Goal: Information Seeking & Learning: Learn about a topic

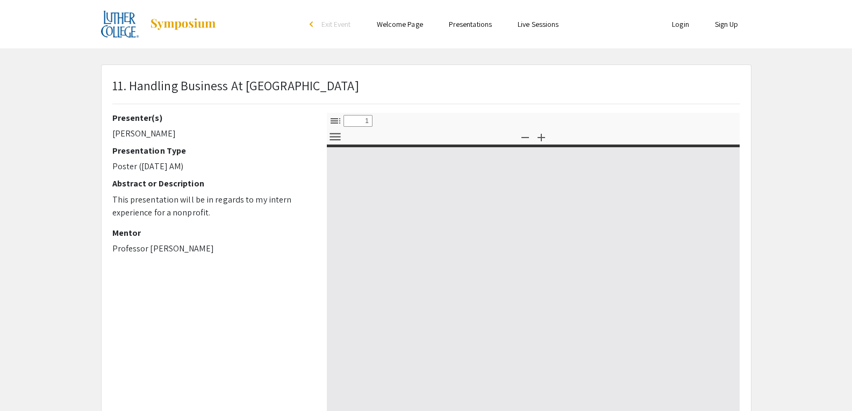
select select "custom"
type input "0"
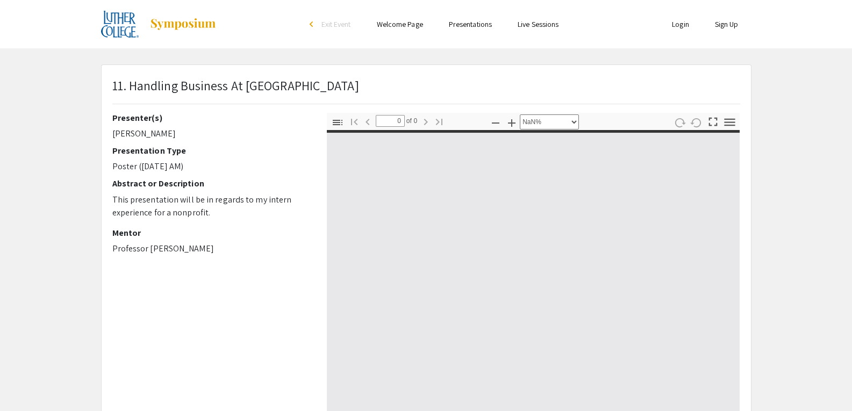
select select "auto"
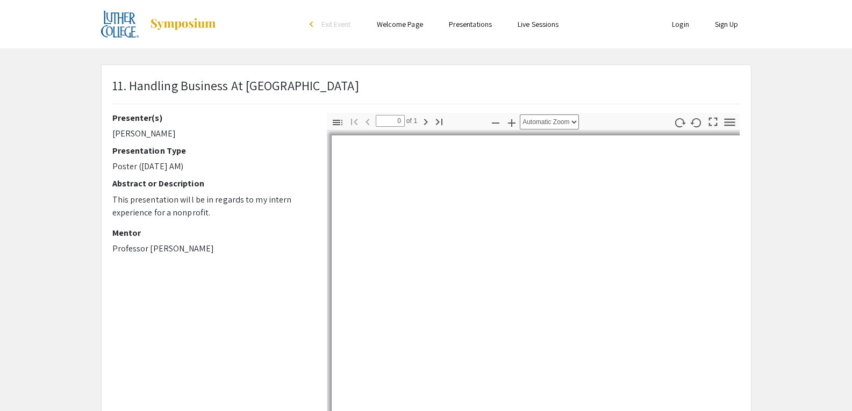
type input "1"
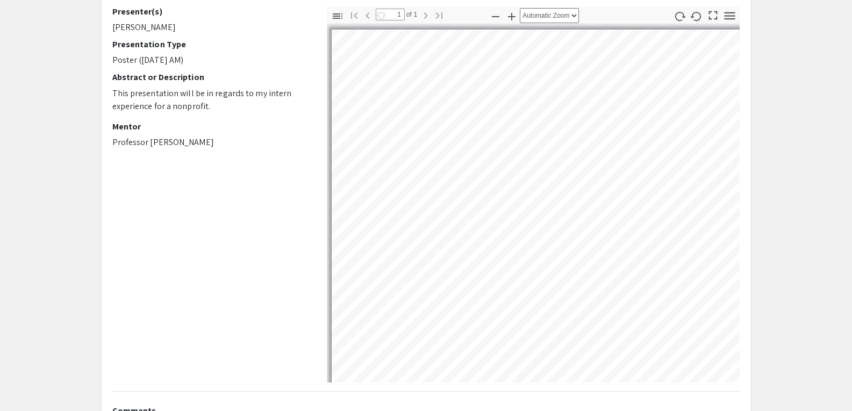
select select "auto"
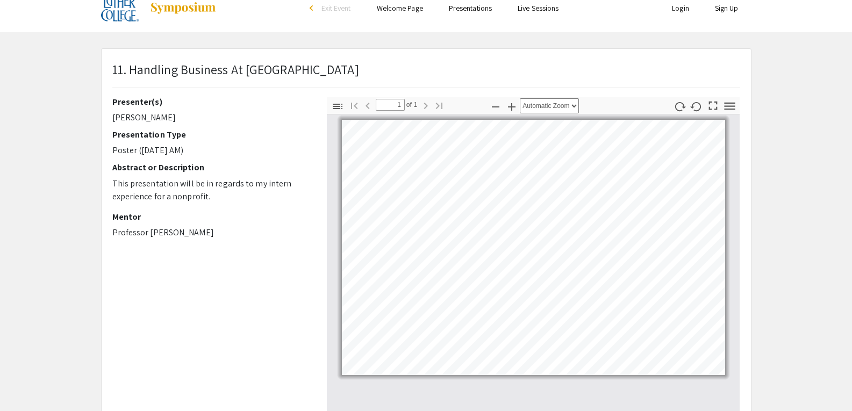
scroll to position [15, 0]
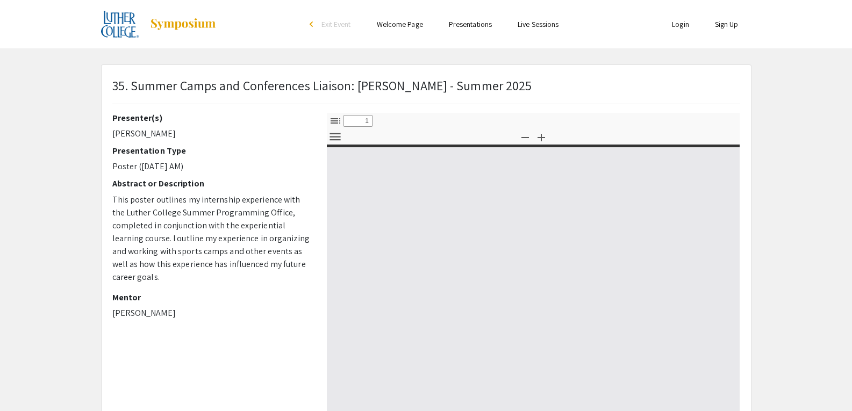
select select "custom"
type input "0"
select select "custom"
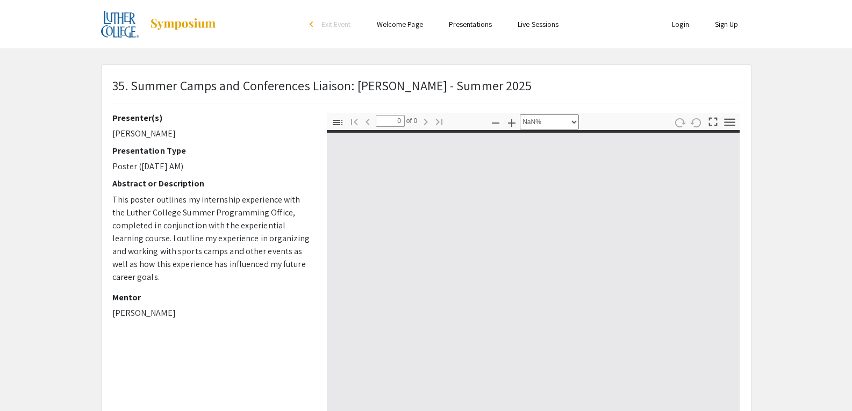
type input "1"
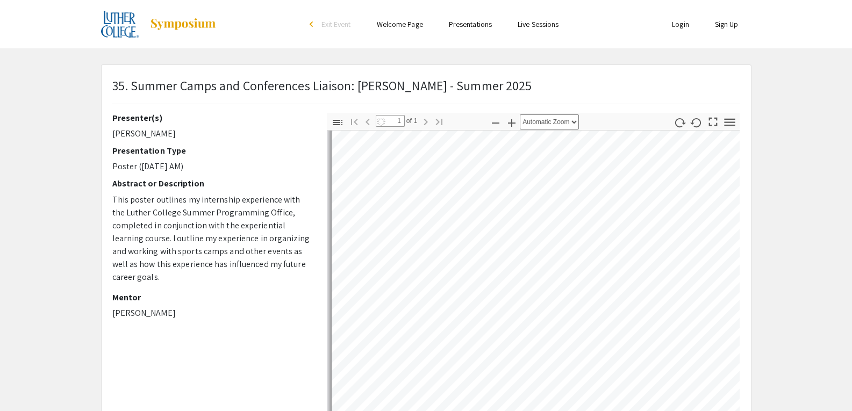
scroll to position [85, 0]
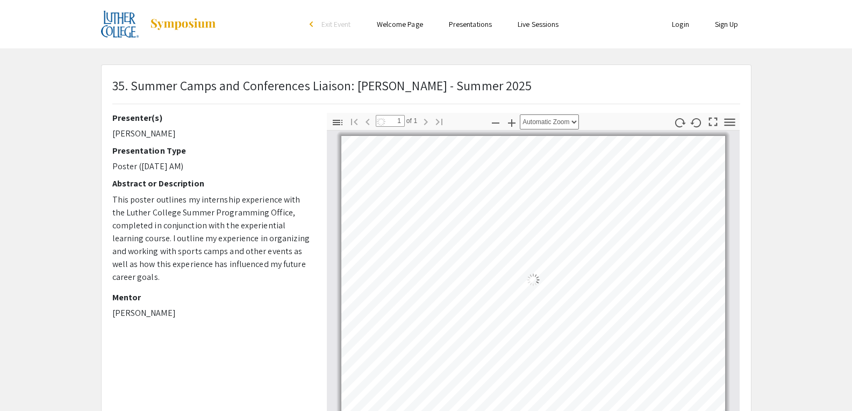
select select "auto"
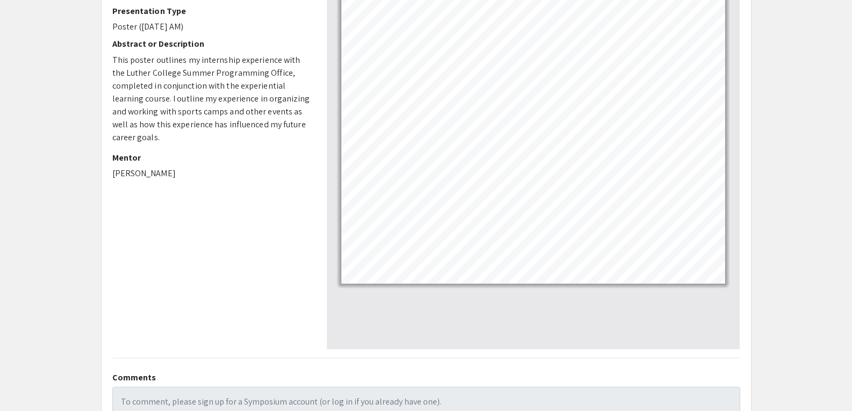
scroll to position [0, 0]
